Goal: Transaction & Acquisition: Purchase product/service

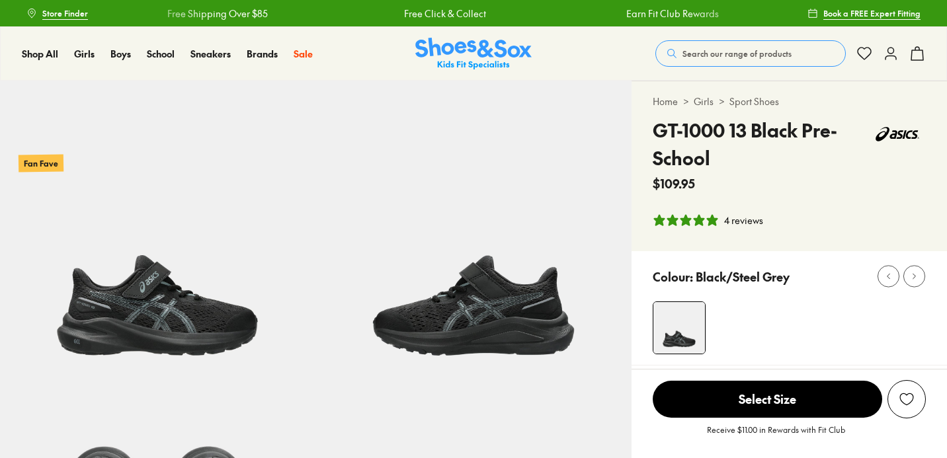
select select "*"
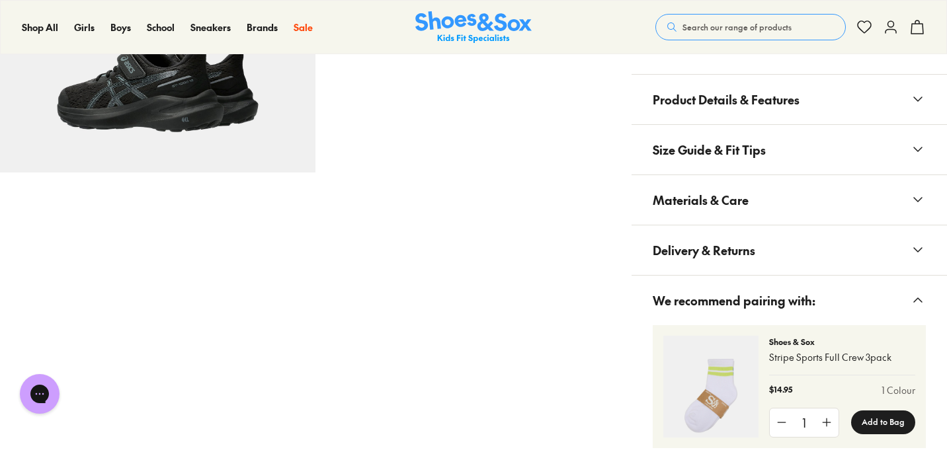
scroll to position [856, 0]
click at [715, 145] on span "Size Guide & Fit Tips" at bounding box center [709, 149] width 113 height 39
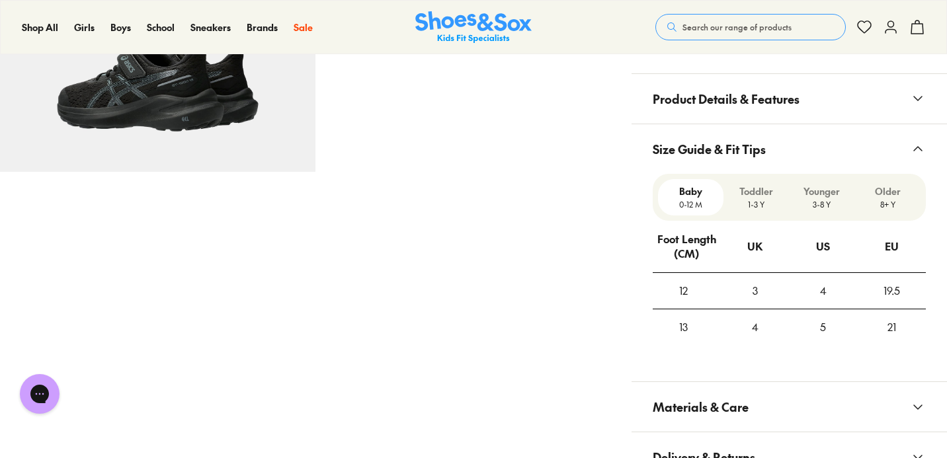
click at [719, 102] on span "Product Details & Features" at bounding box center [726, 98] width 147 height 39
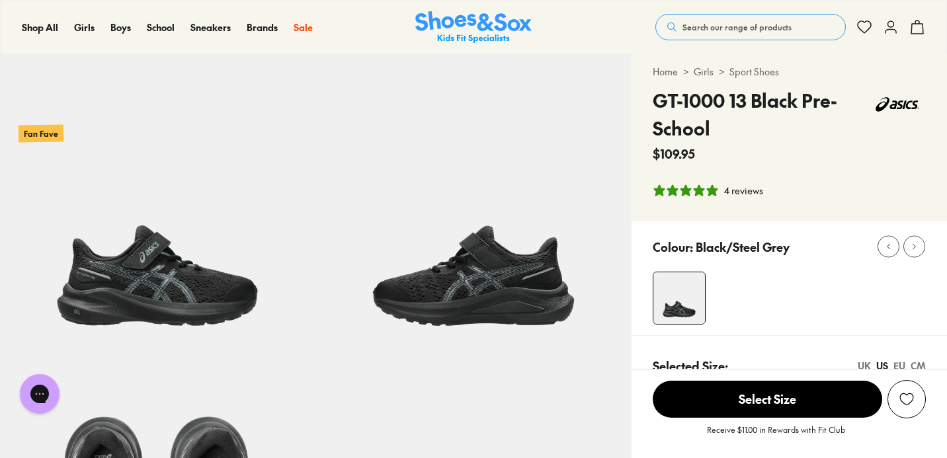
scroll to position [0, 0]
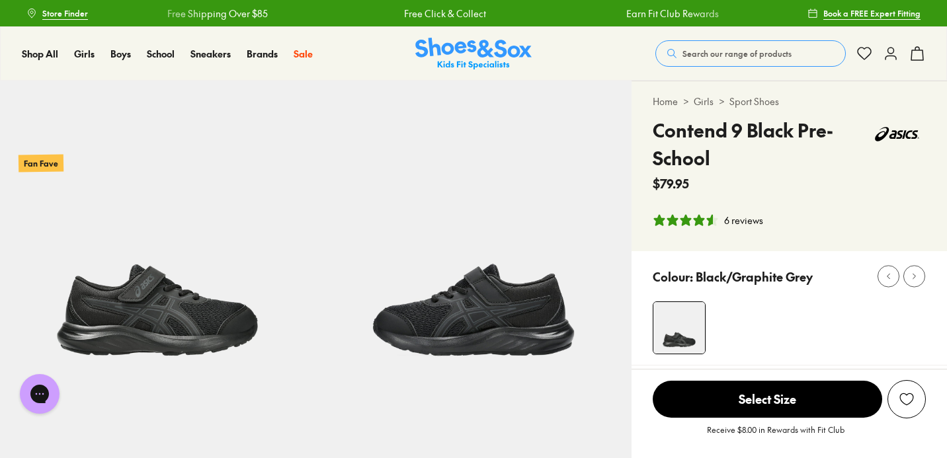
select select "*"
click at [735, 391] on span "Select Size" at bounding box center [767, 399] width 229 height 37
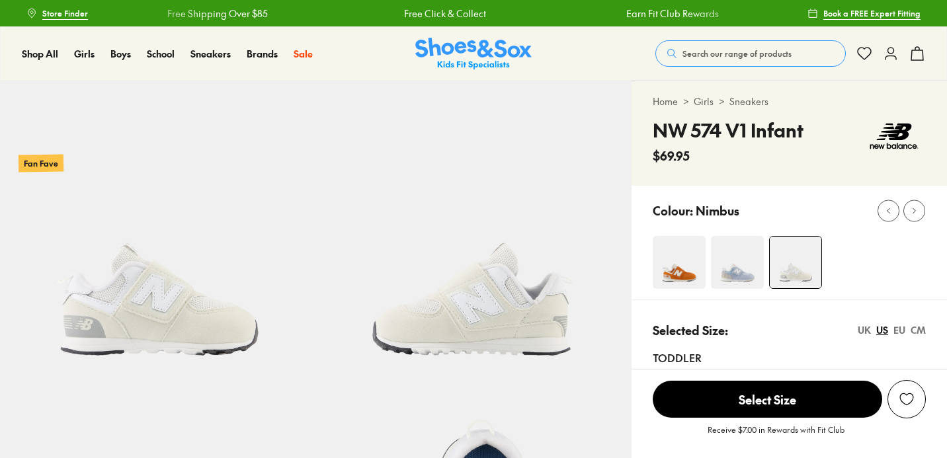
select select "*"
